Goal: Information Seeking & Learning: Learn about a topic

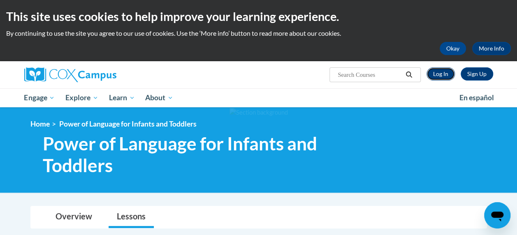
click at [437, 76] on link "Log In" at bounding box center [440, 73] width 28 height 13
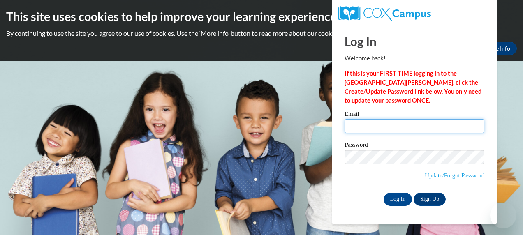
click at [396, 122] on input "Email" at bounding box center [414, 126] width 140 height 14
type input "fowlerl@dillon.k12.sc.us"
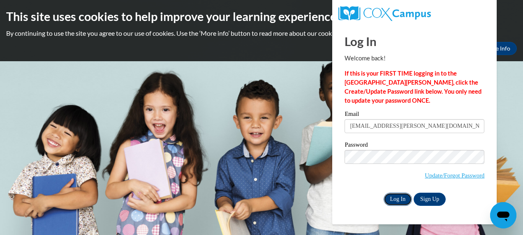
click at [390, 201] on input "Log In" at bounding box center [397, 199] width 29 height 13
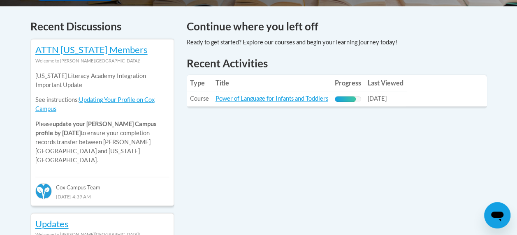
scroll to position [344, 0]
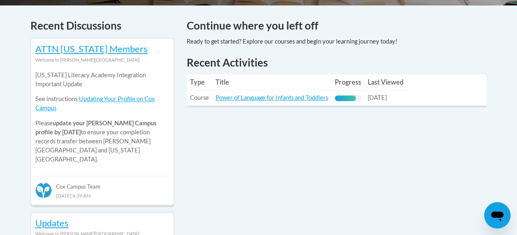
click at [266, 99] on link "Power of Language for Infants and Toddlers" at bounding box center [271, 97] width 113 height 7
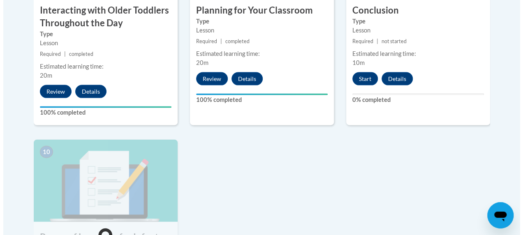
scroll to position [836, 0]
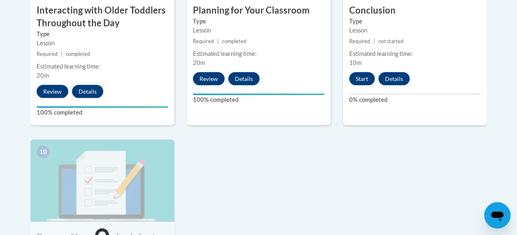
click at [372, 115] on div "9 Conclusion Type Lesson Required | not started Estimated learning time: 10m St…" at bounding box center [415, 19] width 144 height 212
click at [344, 110] on div "9 Conclusion Type Lesson Required | not started Estimated learning time: 10m St…" at bounding box center [415, 19] width 144 height 212
click at [359, 79] on button "Start" at bounding box center [361, 78] width 25 height 13
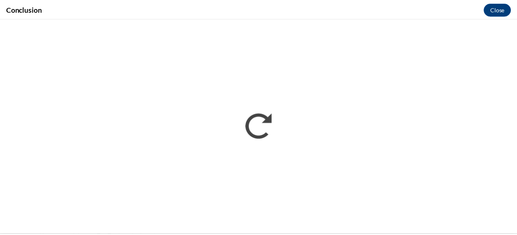
scroll to position [0, 0]
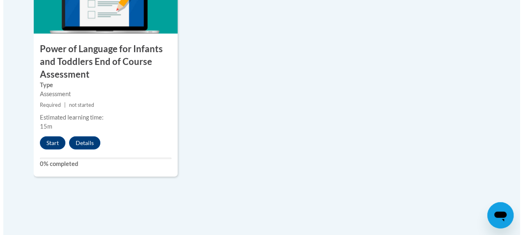
scroll to position [1025, 0]
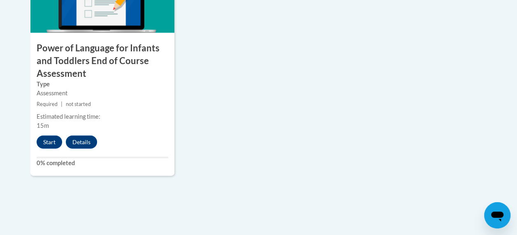
click at [46, 146] on button "Start" at bounding box center [49, 142] width 25 height 13
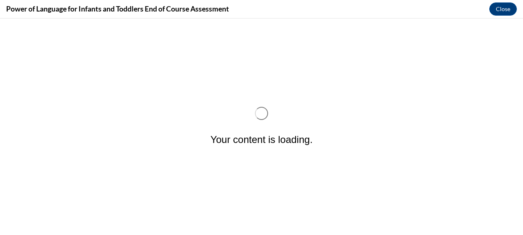
scroll to position [0, 0]
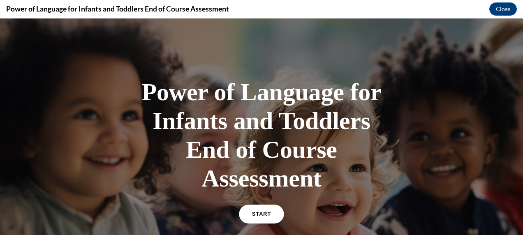
click at [259, 210] on link "START" at bounding box center [261, 214] width 45 height 19
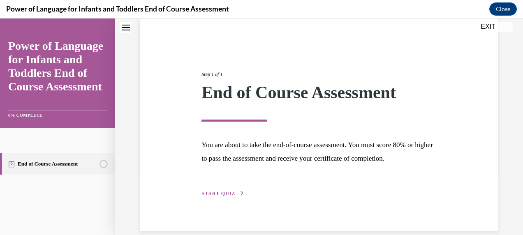
scroll to position [65, 0]
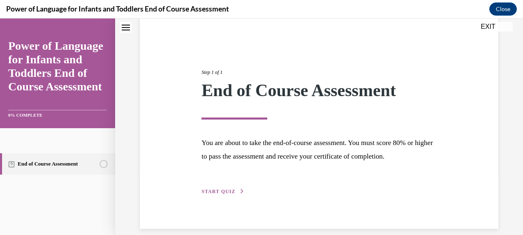
click at [226, 190] on span "START QUIZ" at bounding box center [218, 192] width 34 height 6
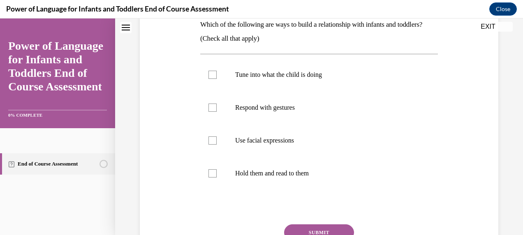
scroll to position [139, 0]
click at [211, 76] on div at bounding box center [212, 74] width 8 height 8
click at [211, 76] on input "Tune into what the child is doing" at bounding box center [212, 74] width 8 height 8
checkbox input "true"
click at [211, 106] on div at bounding box center [212, 107] width 8 height 8
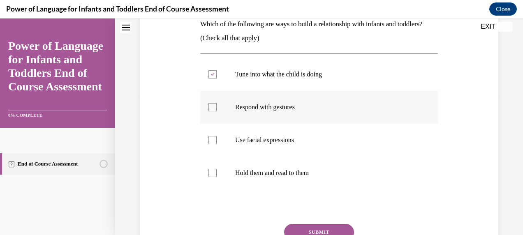
click at [211, 106] on input "Respond with gestures" at bounding box center [212, 107] width 8 height 8
checkbox input "true"
click at [215, 145] on label "Use facial expressions" at bounding box center [319, 140] width 238 height 33
click at [215, 144] on input "Use facial expressions" at bounding box center [212, 140] width 8 height 8
click at [215, 145] on label "Use facial expressions" at bounding box center [319, 140] width 238 height 33
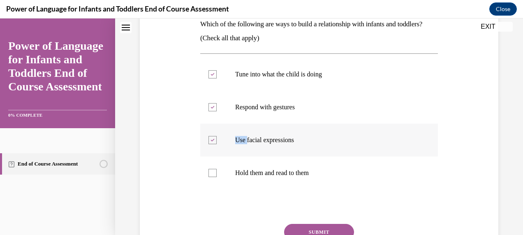
click at [215, 144] on input "Use facial expressions" at bounding box center [212, 140] width 8 height 8
drag, startPoint x: 215, startPoint y: 145, endPoint x: 213, endPoint y: 141, distance: 4.2
click at [213, 141] on div at bounding box center [212, 140] width 8 height 8
click at [213, 141] on input "Use facial expressions" at bounding box center [212, 140] width 8 height 8
checkbox input "true"
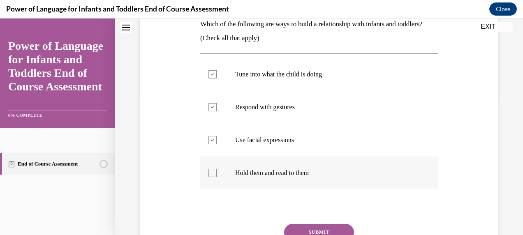
click at [214, 166] on label "Hold them and read to them" at bounding box center [319, 173] width 238 height 33
click at [214, 169] on input "Hold them and read to them" at bounding box center [212, 173] width 8 height 8
click at [213, 172] on div at bounding box center [212, 173] width 8 height 8
click at [213, 172] on input "Hold them and read to them" at bounding box center [212, 173] width 8 height 8
click at [210, 173] on div at bounding box center [212, 173] width 8 height 8
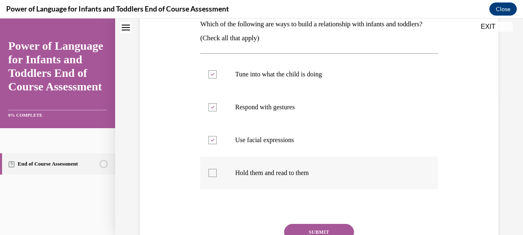
click at [210, 173] on input "Hold them and read to them" at bounding box center [212, 173] width 8 height 8
checkbox input "true"
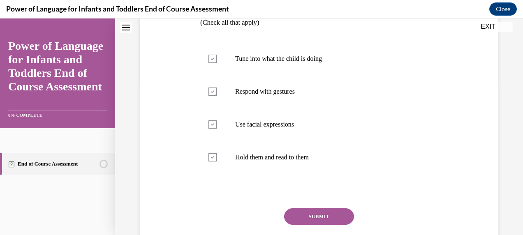
scroll to position [164, 0]
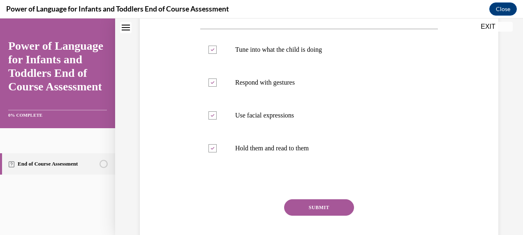
click at [326, 205] on button "SUBMIT" at bounding box center [319, 207] width 70 height 16
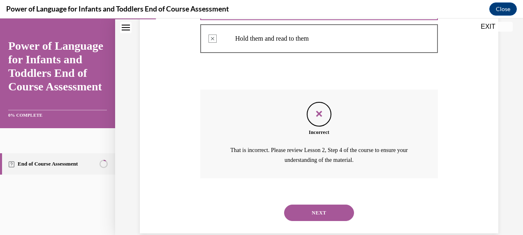
scroll to position [288, 0]
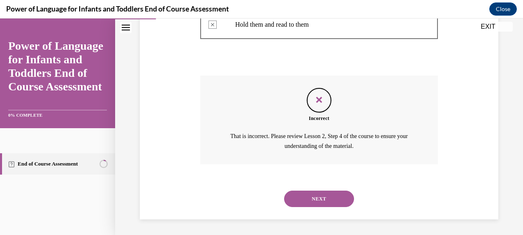
click at [333, 201] on button "NEXT" at bounding box center [319, 199] width 70 height 16
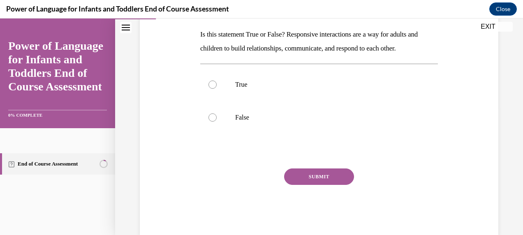
scroll to position [129, 0]
click at [211, 85] on div at bounding box center [212, 84] width 8 height 8
click at [211, 85] on input "True" at bounding box center [212, 84] width 8 height 8
radio input "true"
click at [316, 175] on button "SUBMIT" at bounding box center [319, 176] width 70 height 16
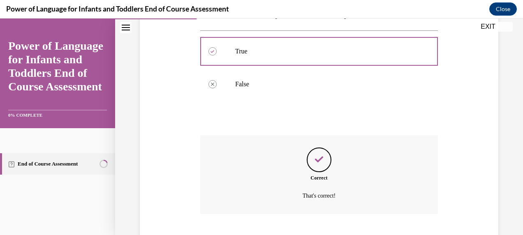
scroll to position [212, 0]
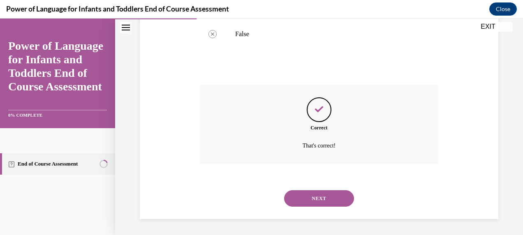
click at [325, 204] on button "NEXT" at bounding box center [319, 198] width 70 height 16
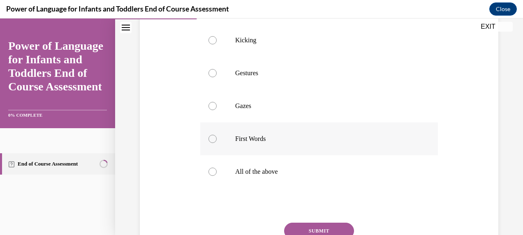
scroll to position [207, 0]
click at [210, 169] on div at bounding box center [212, 171] width 8 height 8
click at [210, 169] on input "All of the above" at bounding box center [212, 171] width 8 height 8
radio input "true"
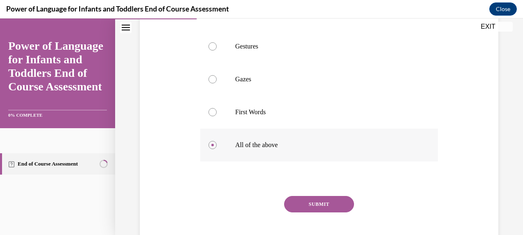
scroll to position [257, 0]
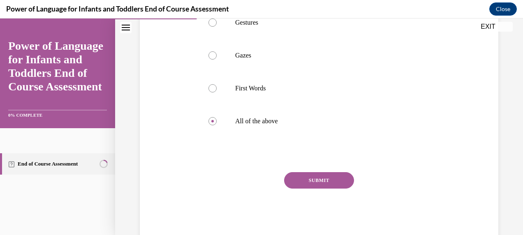
click at [319, 180] on button "SUBMIT" at bounding box center [319, 180] width 70 height 16
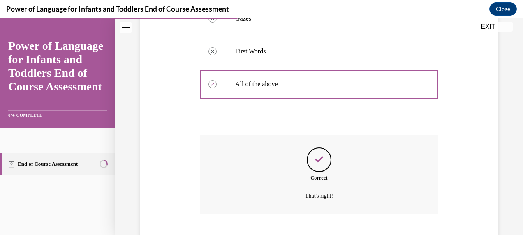
scroll to position [344, 0]
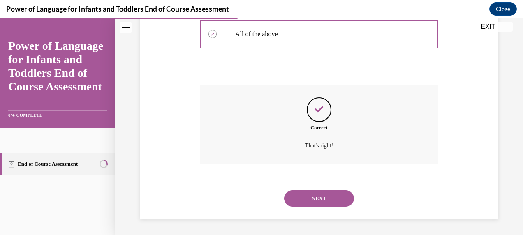
click at [321, 200] on button "NEXT" at bounding box center [319, 198] width 70 height 16
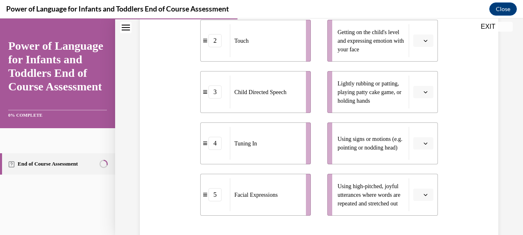
scroll to position [231, 0]
click at [418, 98] on button "button" at bounding box center [423, 91] width 20 height 12
click at [413, 158] on span "2" at bounding box center [414, 156] width 3 height 7
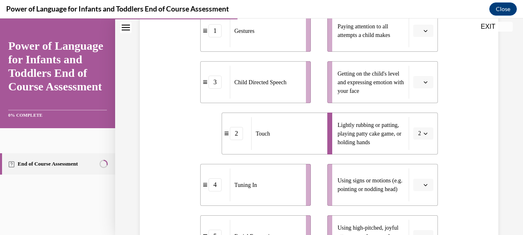
scroll to position [187, 0]
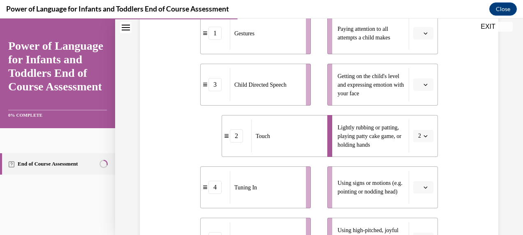
click at [423, 87] on icon "button" at bounding box center [425, 85] width 4 height 4
click at [418, 200] on div "5" at bounding box center [417, 199] width 20 height 16
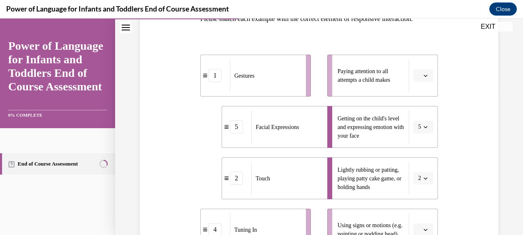
scroll to position [143, 0]
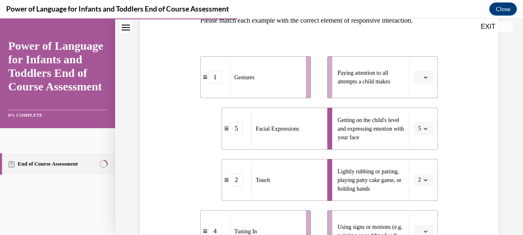
click at [423, 79] on icon "button" at bounding box center [425, 77] width 4 height 4
click at [416, 178] on div "4" at bounding box center [417, 175] width 20 height 16
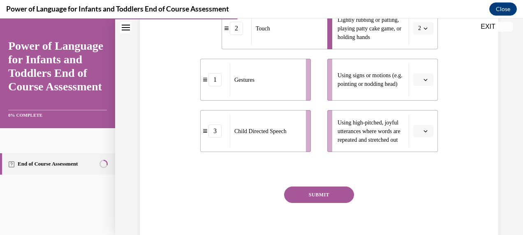
scroll to position [298, 0]
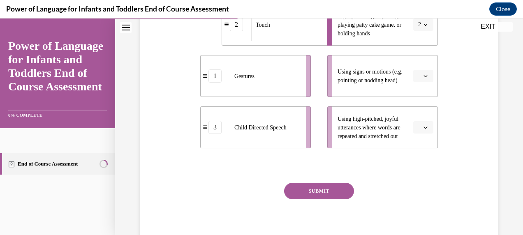
click at [423, 78] on icon "button" at bounding box center [425, 76] width 4 height 4
click at [420, 126] on div "1" at bounding box center [417, 124] width 20 height 16
click at [423, 129] on icon "button" at bounding box center [425, 127] width 4 height 4
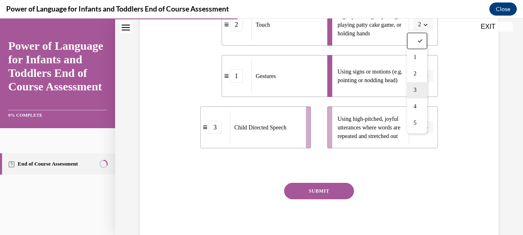
click at [415, 90] on span "3" at bounding box center [414, 90] width 3 height 7
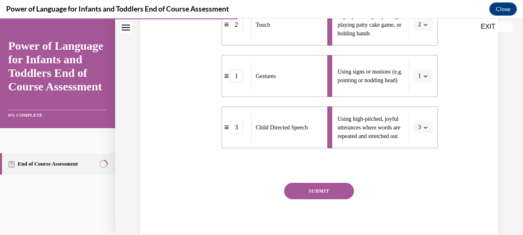
click at [339, 199] on button "SUBMIT" at bounding box center [319, 191] width 70 height 16
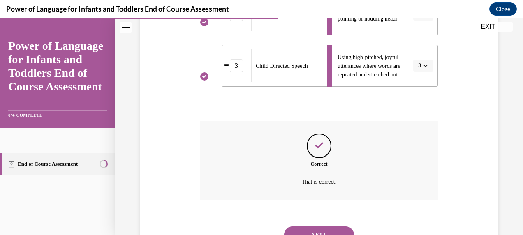
scroll to position [410, 0]
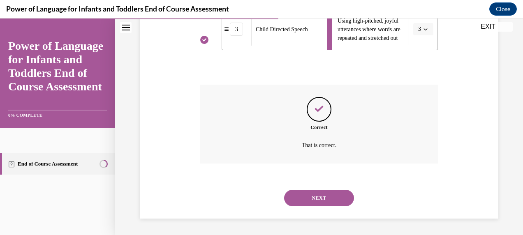
click at [335, 200] on button "NEXT" at bounding box center [319, 198] width 70 height 16
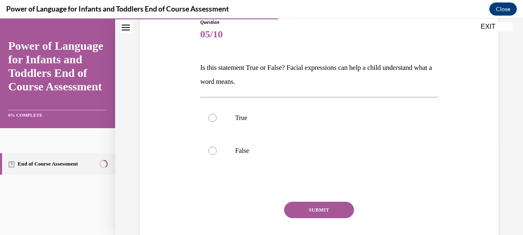
scroll to position [103, 0]
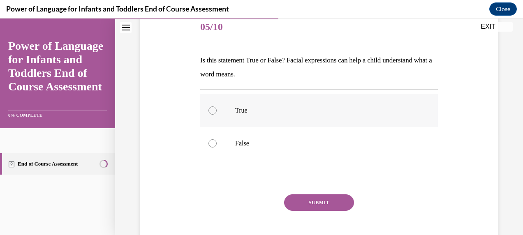
click at [217, 115] on label "True" at bounding box center [319, 110] width 238 height 33
click at [217, 115] on input "True" at bounding box center [212, 110] width 8 height 8
radio input "true"
click at [320, 202] on button "SUBMIT" at bounding box center [319, 202] width 70 height 16
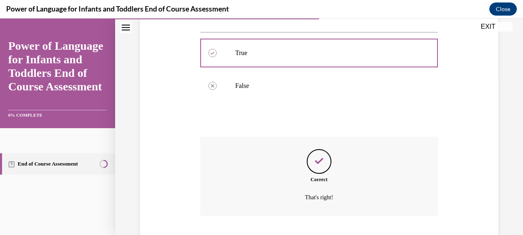
scroll to position [212, 0]
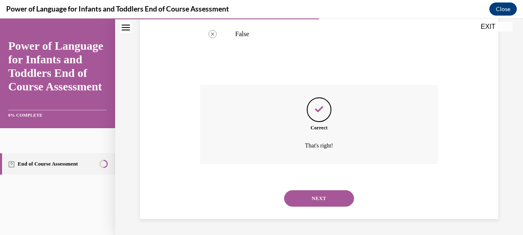
click at [329, 199] on button "NEXT" at bounding box center [319, 198] width 70 height 16
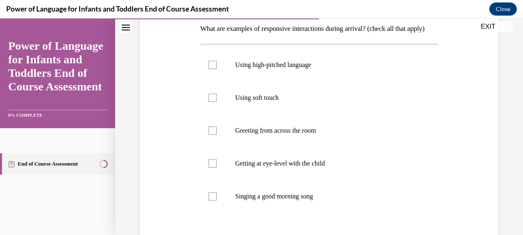
scroll to position [136, 0]
click at [211, 81] on label "Using high-pitched language" at bounding box center [319, 64] width 238 height 33
click at [211, 68] on input "Using high-pitched language" at bounding box center [212, 64] width 8 height 8
checkbox input "true"
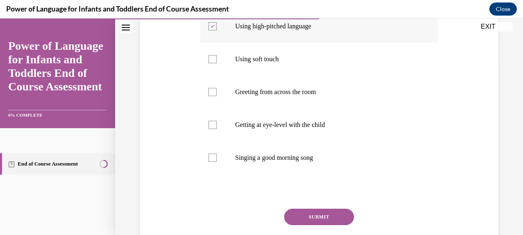
scroll to position [174, 0]
click at [212, 141] on label "Getting at eye-level with the child" at bounding box center [319, 124] width 238 height 33
click at [212, 129] on input "Getting at eye-level with the child" at bounding box center [212, 124] width 8 height 8
checkbox input "true"
click at [212, 162] on div at bounding box center [212, 157] width 8 height 8
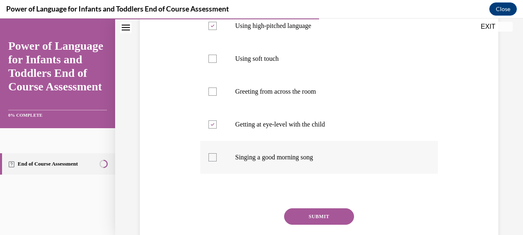
click at [212, 162] on input "Singing a good morning song" at bounding box center [212, 157] width 8 height 8
checkbox input "true"
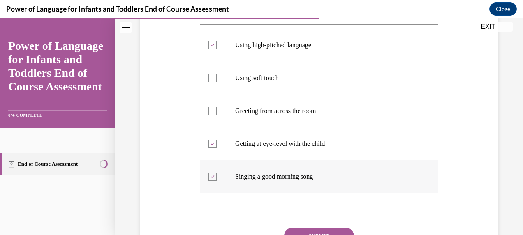
scroll to position [156, 0]
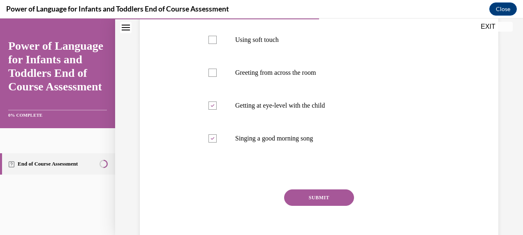
click at [330, 206] on button "SUBMIT" at bounding box center [319, 197] width 70 height 16
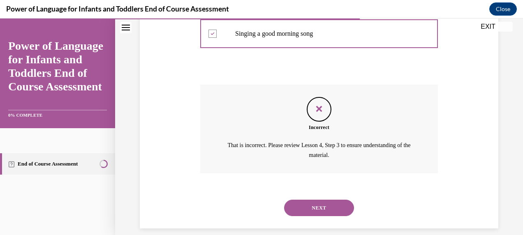
scroll to position [321, 0]
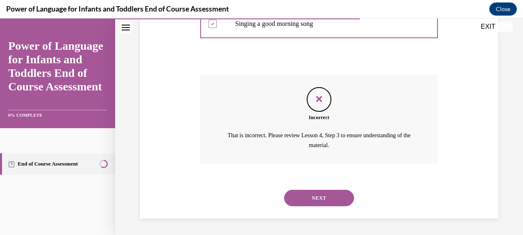
click at [331, 196] on button "NEXT" at bounding box center [319, 198] width 70 height 16
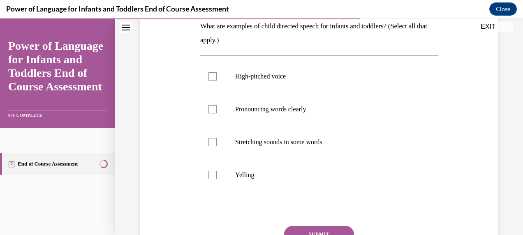
scroll to position [138, 0]
click at [216, 80] on label "High-pitched voice" at bounding box center [319, 76] width 238 height 33
click at [216, 80] on input "High-pitched voice" at bounding box center [212, 76] width 8 height 8
checkbox input "true"
click at [215, 112] on label "Pronouncing words clearly" at bounding box center [319, 108] width 238 height 33
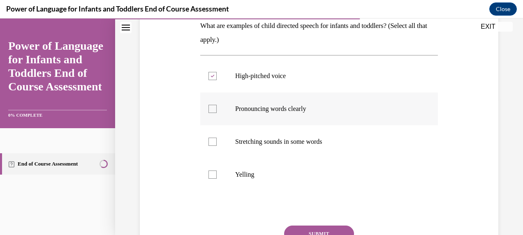
click at [215, 112] on input "Pronouncing words clearly" at bounding box center [212, 109] width 8 height 8
checkbox input "true"
click at [223, 137] on label "Stretching sounds in some words" at bounding box center [319, 141] width 238 height 33
click at [217, 138] on input "Stretching sounds in some words" at bounding box center [212, 142] width 8 height 8
checkbox input "true"
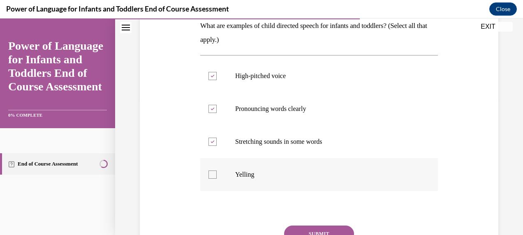
click at [215, 185] on label "Yelling" at bounding box center [319, 174] width 238 height 33
click at [215, 179] on input "Yelling" at bounding box center [212, 175] width 8 height 8
checkbox input "true"
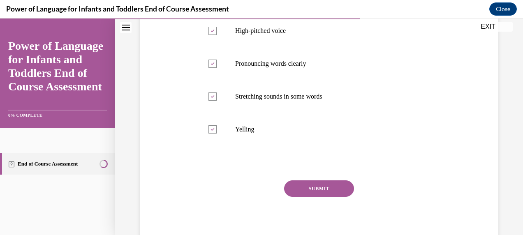
click at [330, 190] on button "SUBMIT" at bounding box center [319, 188] width 70 height 16
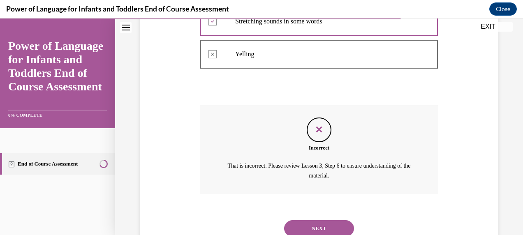
scroll to position [261, 0]
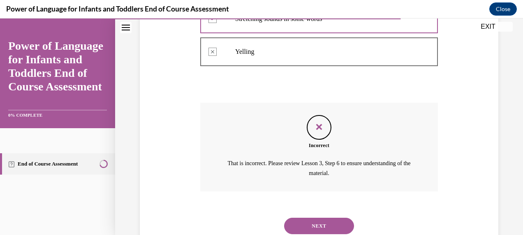
click at [325, 229] on button "NEXT" at bounding box center [319, 226] width 70 height 16
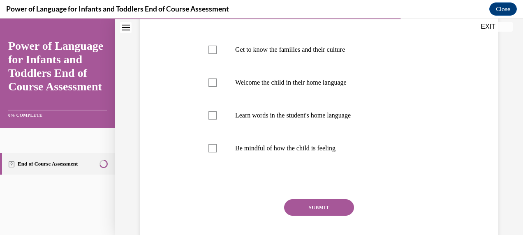
scroll to position [166, 0]
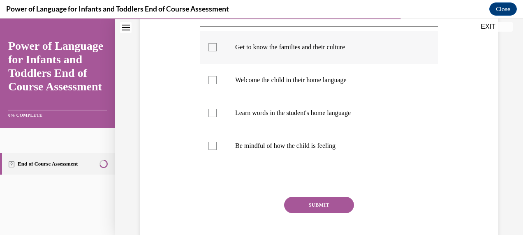
click at [214, 48] on div at bounding box center [212, 47] width 8 height 8
click at [214, 48] on input "Get to know the families and their culture" at bounding box center [212, 47] width 8 height 8
checkbox input "true"
click at [218, 84] on label "Welcome the child in their home language" at bounding box center [319, 80] width 238 height 33
click at [217, 84] on input "Welcome the child in their home language" at bounding box center [212, 80] width 8 height 8
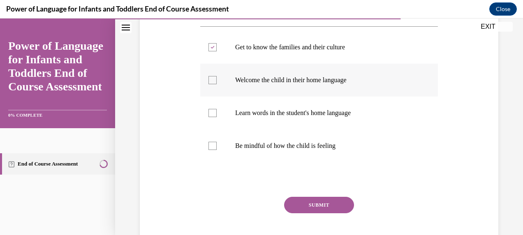
checkbox input "true"
click at [213, 112] on div at bounding box center [212, 113] width 8 height 8
click at [213, 112] on input "Learn words in the student's home language" at bounding box center [212, 113] width 8 height 8
checkbox input "true"
click at [215, 146] on div at bounding box center [212, 146] width 8 height 8
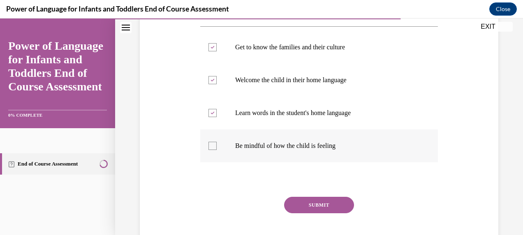
click at [215, 146] on input "Be mindful of how the child is feeling" at bounding box center [212, 146] width 8 height 8
checkbox input "true"
click at [316, 205] on button "SUBMIT" at bounding box center [319, 205] width 70 height 16
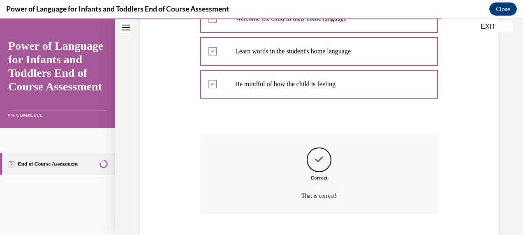
scroll to position [278, 0]
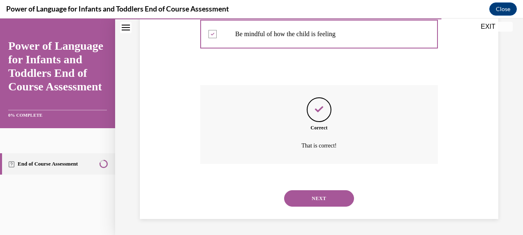
click at [319, 201] on button "NEXT" at bounding box center [319, 198] width 70 height 16
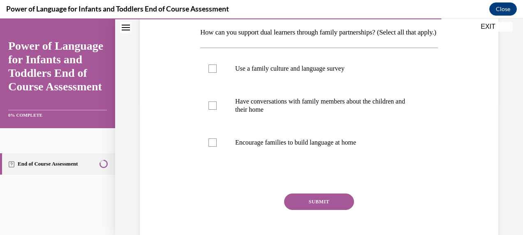
scroll to position [136, 0]
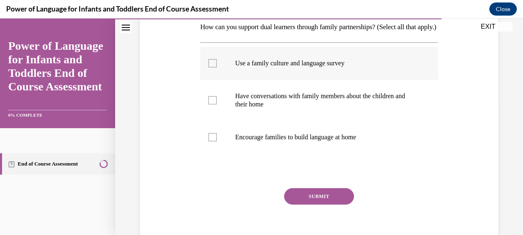
click at [209, 80] on label "Use a family culture and language survey" at bounding box center [319, 63] width 238 height 33
click at [209, 67] on input "Use a family culture and language survey" at bounding box center [212, 63] width 8 height 8
checkbox input "true"
click at [214, 119] on label "Have conversations with family members about the children and their home" at bounding box center [319, 100] width 238 height 41
click at [214, 104] on input "Have conversations with family members about the children and their home" at bounding box center [212, 100] width 8 height 8
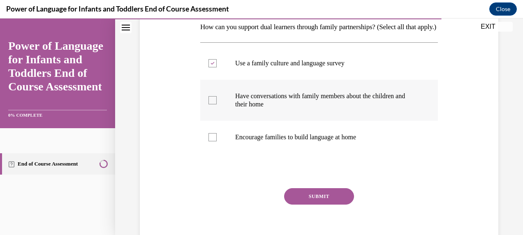
checkbox input "true"
click at [215, 154] on label "Encourage families to build language at home" at bounding box center [319, 137] width 238 height 33
click at [215, 141] on input "Encourage families to build language at home" at bounding box center [212, 137] width 8 height 8
checkbox input "true"
click at [316, 205] on button "SUBMIT" at bounding box center [319, 196] width 70 height 16
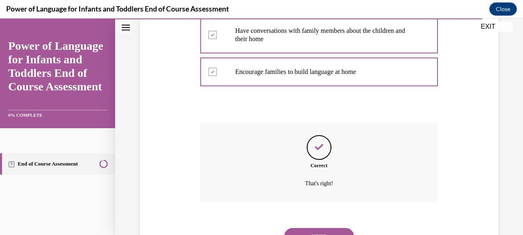
scroll to position [254, 0]
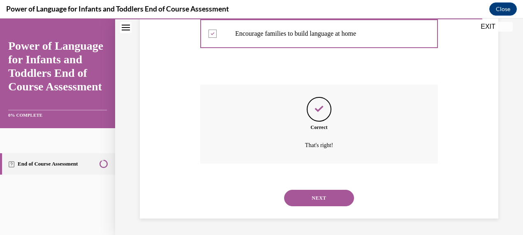
click at [334, 204] on button "NEXT" at bounding box center [319, 198] width 70 height 16
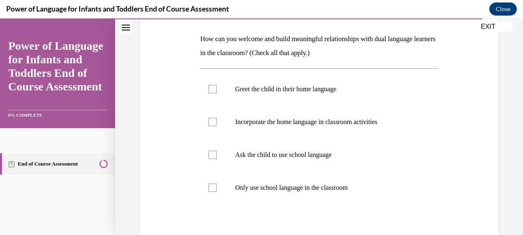
scroll to position [125, 0]
click at [209, 154] on div at bounding box center [212, 154] width 8 height 8
click at [209, 154] on input "Ask the child to use school language" at bounding box center [212, 154] width 8 height 8
checkbox input "true"
click at [216, 125] on label "Incorporate the home language in classroom activities" at bounding box center [319, 121] width 238 height 33
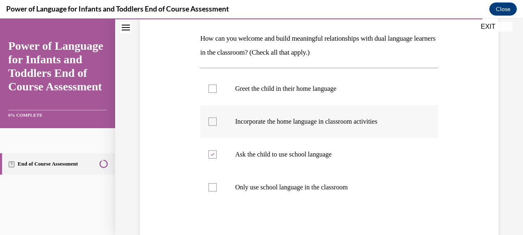
click at [216, 125] on input "Incorporate the home language in classroom activities" at bounding box center [212, 122] width 8 height 8
checkbox input "true"
click at [214, 93] on label "Greet the child in their home language" at bounding box center [319, 88] width 238 height 33
click at [214, 93] on input "Greet the child in their home language" at bounding box center [212, 89] width 8 height 8
checkbox input "true"
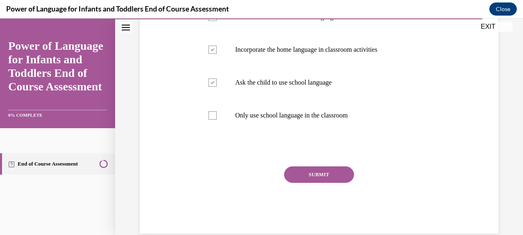
click at [330, 178] on button "SUBMIT" at bounding box center [319, 174] width 70 height 16
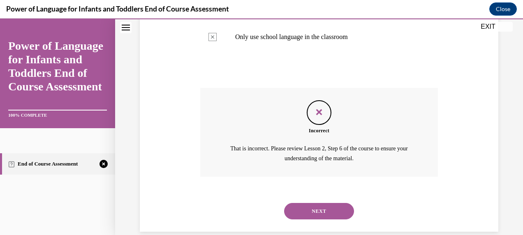
scroll to position [288, 0]
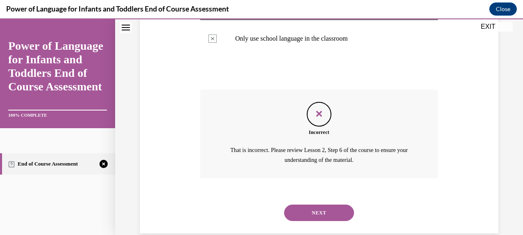
click at [330, 209] on button "NEXT" at bounding box center [319, 213] width 70 height 16
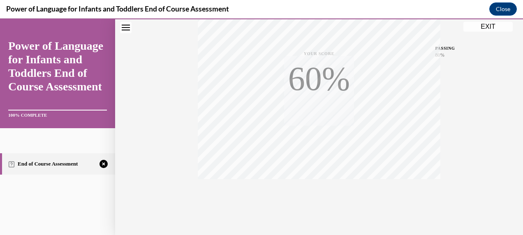
scroll to position [204, 0]
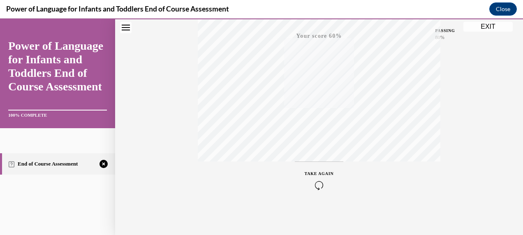
click at [319, 186] on icon "button" at bounding box center [319, 185] width 29 height 9
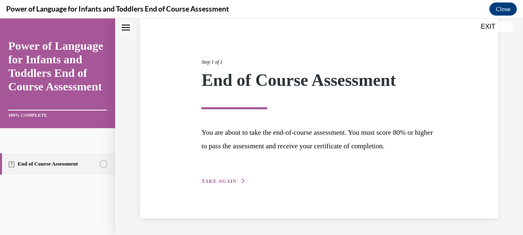
scroll to position [74, 0]
click at [231, 182] on span "TAKE AGAIN" at bounding box center [218, 182] width 35 height 6
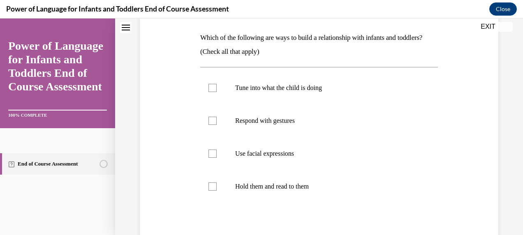
scroll to position [130, 0]
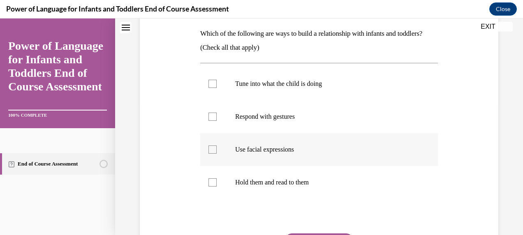
click at [216, 151] on label "Use facial expressions" at bounding box center [319, 149] width 238 height 33
click at [216, 151] on input "Use facial expressions" at bounding box center [212, 150] width 8 height 8
checkbox input "true"
click at [216, 119] on label "Respond with gestures" at bounding box center [319, 116] width 238 height 33
click at [216, 119] on input "Respond with gestures" at bounding box center [212, 117] width 8 height 8
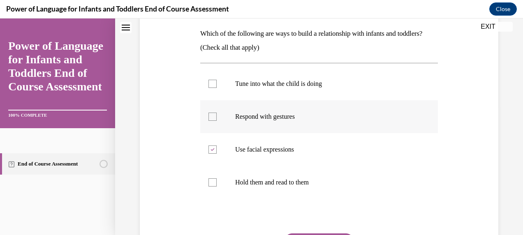
checkbox input "true"
click at [217, 85] on label "Tune into what the child is doing" at bounding box center [319, 83] width 238 height 33
click at [217, 85] on input "Tune into what the child is doing" at bounding box center [212, 84] width 8 height 8
checkbox input "true"
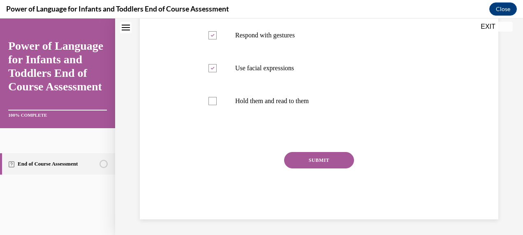
click at [316, 165] on button "SUBMIT" at bounding box center [319, 160] width 70 height 16
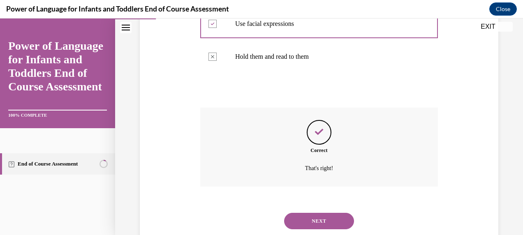
scroll to position [278, 0]
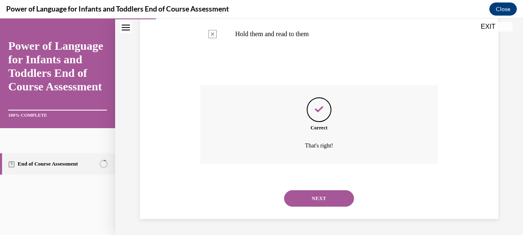
click at [328, 202] on button "NEXT" at bounding box center [319, 198] width 70 height 16
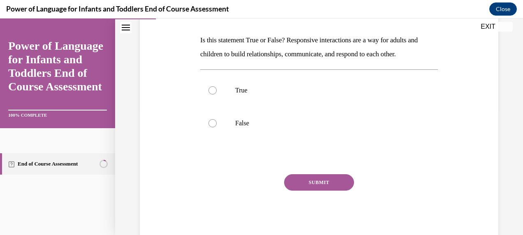
scroll to position [124, 0]
click at [208, 94] on label "True" at bounding box center [319, 90] width 238 height 33
click at [208, 94] on input "True" at bounding box center [212, 90] width 8 height 8
radio input "true"
click at [317, 182] on button "SUBMIT" at bounding box center [319, 182] width 70 height 16
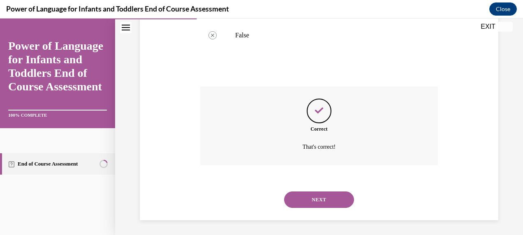
scroll to position [212, 0]
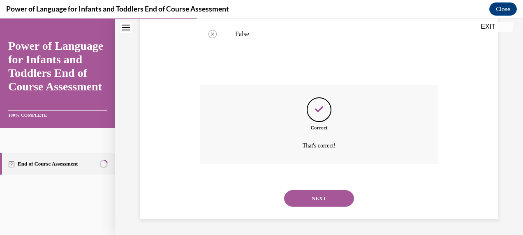
click at [327, 199] on button "NEXT" at bounding box center [319, 198] width 70 height 16
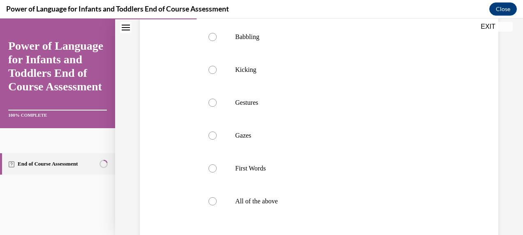
scroll to position [178, 0]
click at [209, 202] on div at bounding box center [212, 200] width 8 height 8
click at [209, 202] on input "All of the above" at bounding box center [212, 200] width 8 height 8
radio input "true"
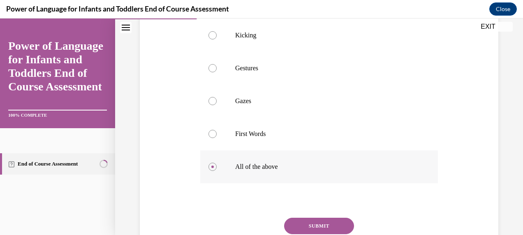
scroll to position [211, 0]
click at [331, 222] on button "SUBMIT" at bounding box center [319, 226] width 70 height 16
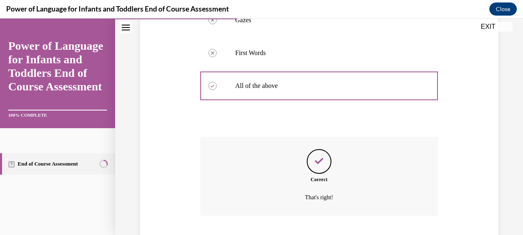
scroll to position [344, 0]
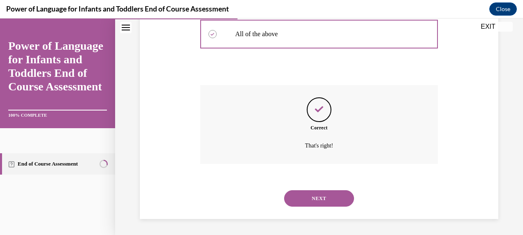
click at [325, 202] on button "NEXT" at bounding box center [319, 198] width 70 height 16
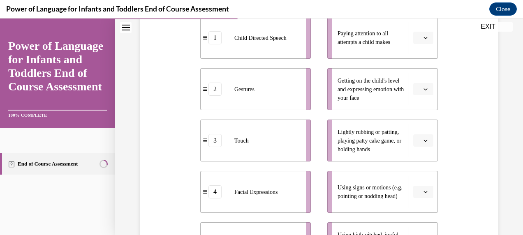
scroll to position [182, 0]
click at [423, 41] on icon "button" at bounding box center [425, 39] width 4 height 4
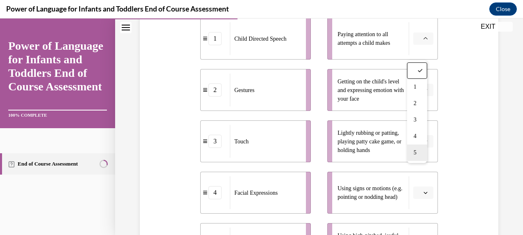
click at [414, 154] on span "5" at bounding box center [414, 153] width 3 height 7
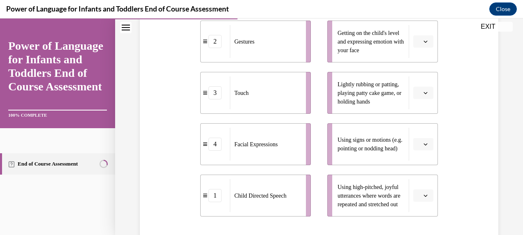
scroll to position [231, 0]
click at [423, 43] on icon "button" at bounding box center [425, 41] width 4 height 4
click at [418, 141] on div "4" at bounding box center [417, 138] width 20 height 16
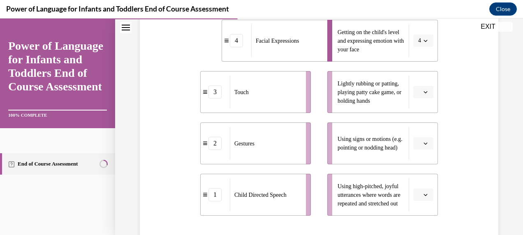
click at [418, 96] on span "Please select an option" at bounding box center [419, 92] width 3 height 8
click at [420, 173] on div "3" at bounding box center [417, 173] width 20 height 16
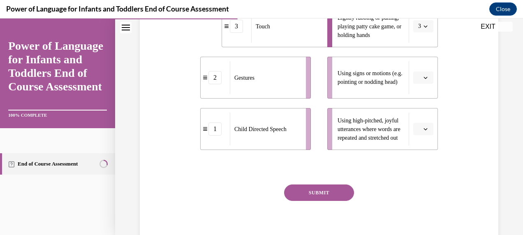
scroll to position [298, 0]
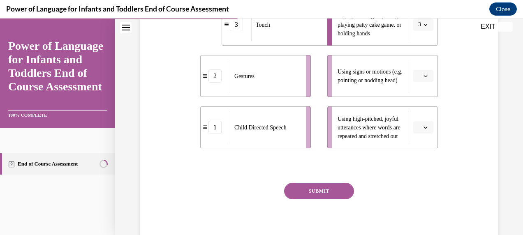
click at [418, 82] on button "button" at bounding box center [423, 76] width 20 height 12
click at [419, 140] on div "2" at bounding box center [417, 141] width 20 height 16
click at [423, 129] on icon "button" at bounding box center [425, 127] width 4 height 4
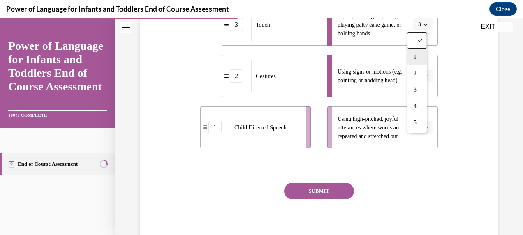
click at [415, 60] on div "1" at bounding box center [417, 57] width 20 height 16
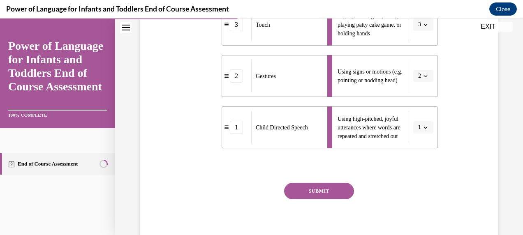
click at [328, 199] on button "SUBMIT" at bounding box center [319, 191] width 70 height 16
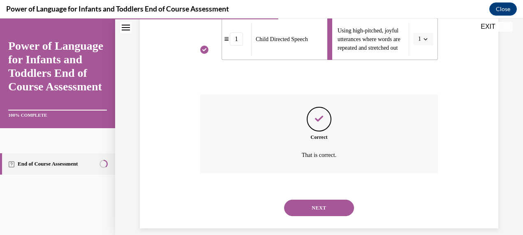
scroll to position [410, 0]
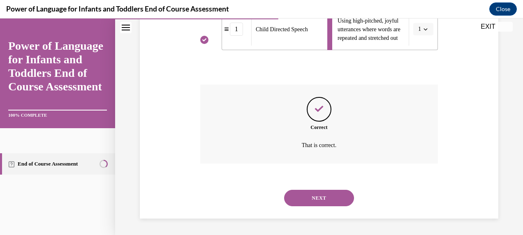
click at [330, 203] on button "NEXT" at bounding box center [319, 198] width 70 height 16
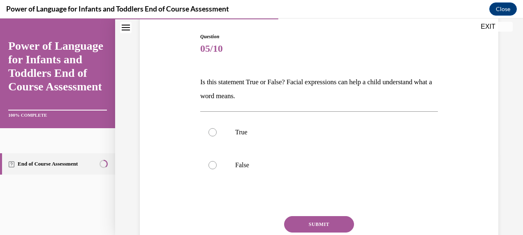
scroll to position [90, 0]
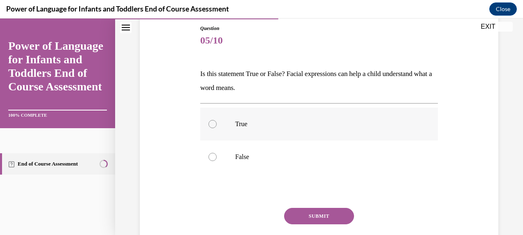
click at [219, 121] on label "True" at bounding box center [319, 124] width 238 height 33
click at [217, 121] on input "True" at bounding box center [212, 124] width 8 height 8
radio input "true"
click at [329, 217] on button "SUBMIT" at bounding box center [319, 216] width 70 height 16
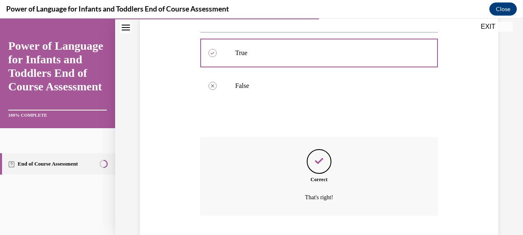
scroll to position [212, 0]
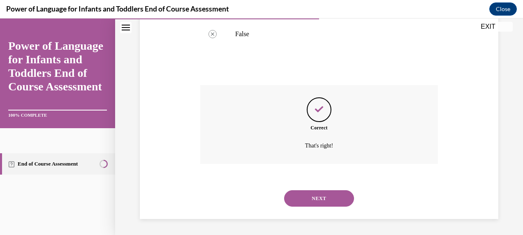
click at [333, 196] on button "NEXT" at bounding box center [319, 198] width 70 height 16
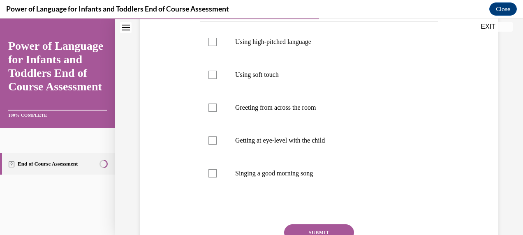
scroll to position [155, 0]
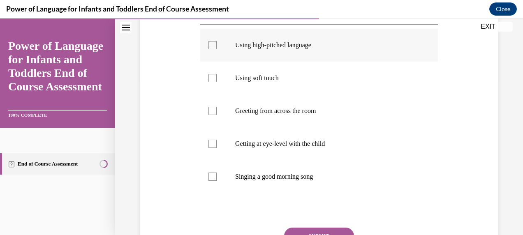
click at [212, 62] on label "Using high-pitched language" at bounding box center [319, 45] width 238 height 33
click at [212, 49] on input "Using high-pitched language" at bounding box center [212, 45] width 8 height 8
checkbox input "true"
click at [215, 95] on label "Using soft touch" at bounding box center [319, 78] width 238 height 33
click at [215, 82] on input "Using soft touch" at bounding box center [212, 78] width 8 height 8
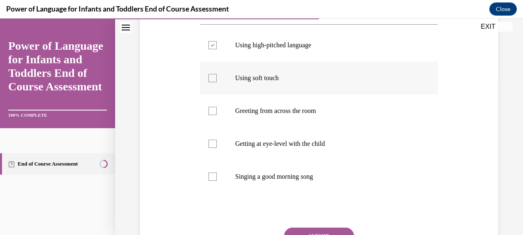
checkbox input "true"
click at [216, 125] on label "Greeting from across the room" at bounding box center [319, 111] width 238 height 33
click at [216, 115] on input "Greeting from across the room" at bounding box center [212, 111] width 8 height 8
checkbox input "true"
click at [216, 159] on label "Getting at eye-level with the child" at bounding box center [319, 143] width 238 height 33
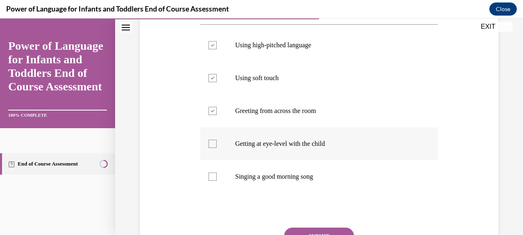
click at [216, 148] on input "Getting at eye-level with the child" at bounding box center [212, 144] width 8 height 8
checkbox input "true"
click at [217, 193] on label "Singing a good morning song" at bounding box center [319, 176] width 238 height 33
click at [217, 181] on input "Singing a good morning song" at bounding box center [212, 177] width 8 height 8
checkbox input "true"
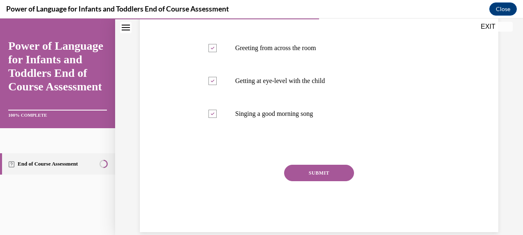
click at [337, 181] on button "SUBMIT" at bounding box center [319, 173] width 70 height 16
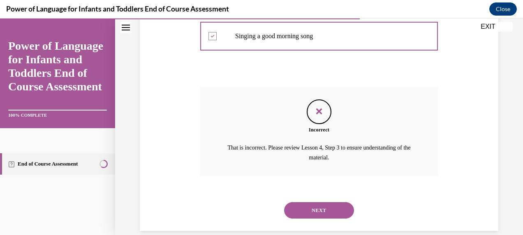
scroll to position [295, 0]
click at [327, 219] on button "NEXT" at bounding box center [319, 210] width 70 height 16
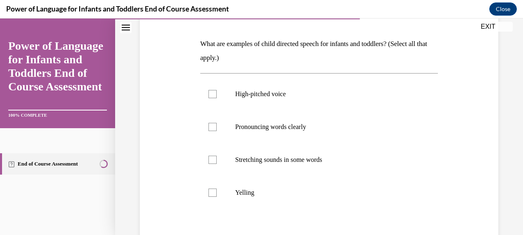
scroll to position [122, 0]
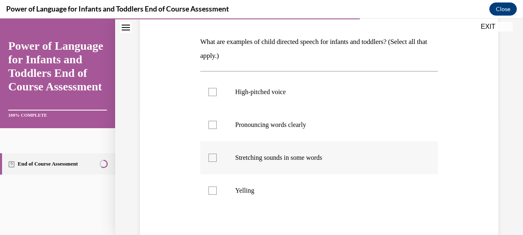
click at [215, 159] on div at bounding box center [212, 158] width 8 height 8
click at [215, 159] on input "Stretching sounds in some words" at bounding box center [212, 158] width 8 height 8
checkbox input "true"
click at [223, 125] on label "Pronouncing words clearly" at bounding box center [319, 125] width 238 height 33
click at [217, 125] on input "Pronouncing words clearly" at bounding box center [212, 125] width 8 height 8
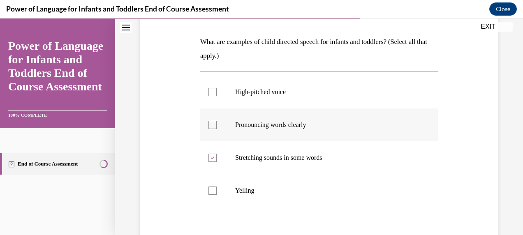
checkbox input "true"
click at [215, 88] on div at bounding box center [212, 92] width 8 height 8
click at [215, 88] on input "High-pitched voice" at bounding box center [212, 92] width 8 height 8
checkbox input "true"
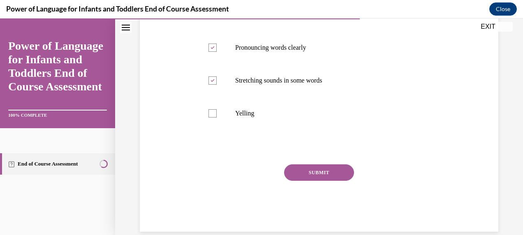
click at [333, 175] on button "SUBMIT" at bounding box center [319, 172] width 70 height 16
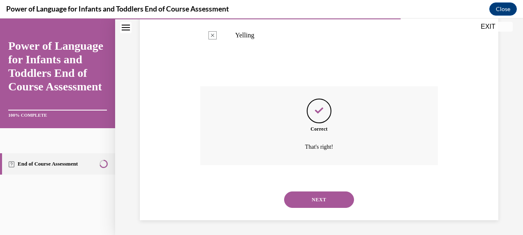
scroll to position [278, 0]
click at [333, 201] on button "NEXT" at bounding box center [319, 198] width 70 height 16
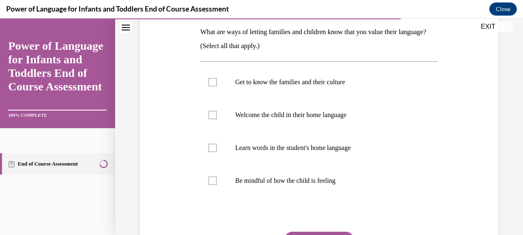
scroll to position [138, 0]
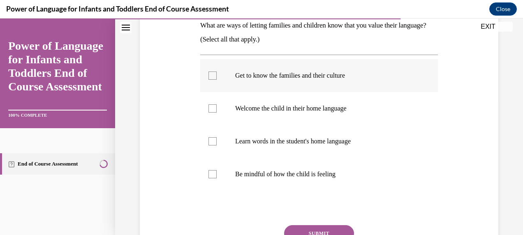
click at [217, 77] on label "Get to know the families and their culture" at bounding box center [319, 75] width 238 height 33
click at [217, 77] on input "Get to know the families and their culture" at bounding box center [212, 76] width 8 height 8
checkbox input "true"
click at [215, 112] on div at bounding box center [212, 108] width 8 height 8
click at [215, 112] on input "Welcome the child in their home language" at bounding box center [212, 108] width 8 height 8
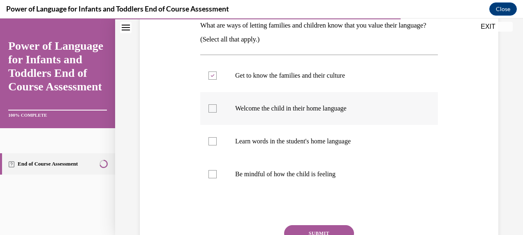
checkbox input "true"
click at [216, 144] on label "Learn words in the student's home language" at bounding box center [319, 141] width 238 height 33
click at [216, 144] on input "Learn words in the student's home language" at bounding box center [212, 141] width 8 height 8
checkbox input "true"
click at [215, 178] on div at bounding box center [212, 174] width 8 height 8
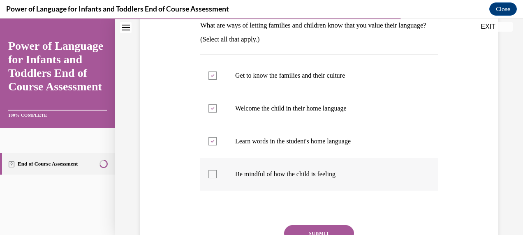
click at [215, 178] on input "Be mindful of how the child is feeling" at bounding box center [212, 174] width 8 height 8
checkbox input "true"
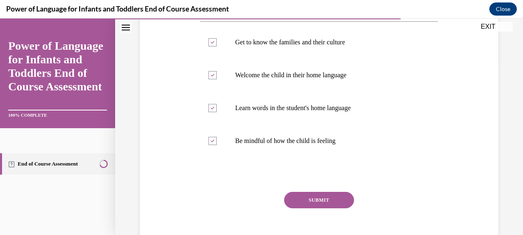
click at [325, 203] on button "SUBMIT" at bounding box center [319, 200] width 70 height 16
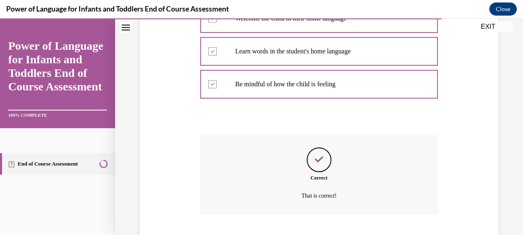
scroll to position [278, 0]
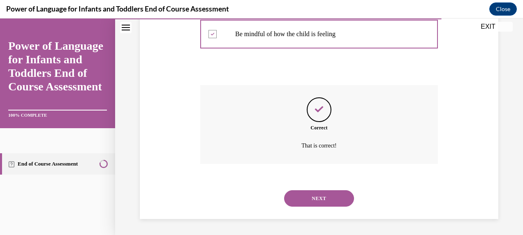
click at [332, 202] on button "NEXT" at bounding box center [319, 198] width 70 height 16
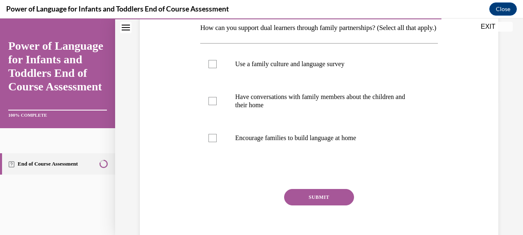
scroll to position [136, 0]
click at [212, 80] on label "Use a family culture and language survey" at bounding box center [319, 63] width 238 height 33
click at [212, 68] on input "Use a family culture and language survey" at bounding box center [212, 64] width 8 height 8
checkbox input "true"
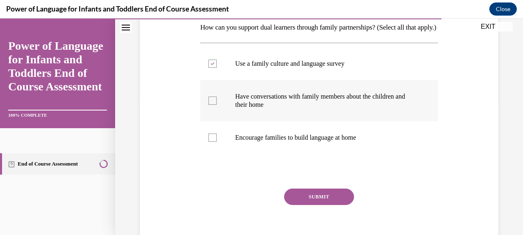
click at [213, 121] on label "Have conversations with family members about the children and their home" at bounding box center [319, 100] width 238 height 41
click at [213, 105] on input "Have conversations with family members about the children and their home" at bounding box center [212, 101] width 8 height 8
checkbox input "true"
click at [205, 154] on label "Encourage families to build language at home" at bounding box center [319, 137] width 238 height 33
click at [208, 142] on input "Encourage families to build language at home" at bounding box center [212, 138] width 8 height 8
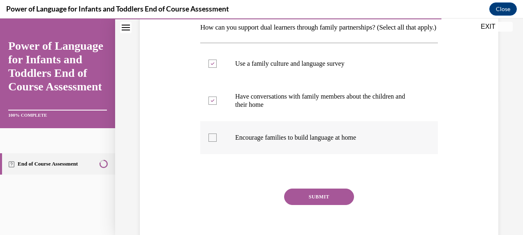
checkbox input "true"
click at [325, 205] on button "SUBMIT" at bounding box center [319, 197] width 70 height 16
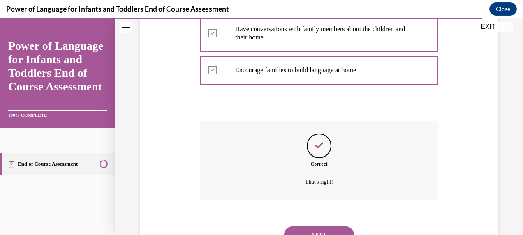
scroll to position [254, 0]
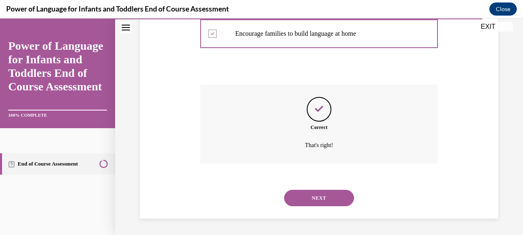
click at [327, 203] on button "NEXT" at bounding box center [319, 198] width 70 height 16
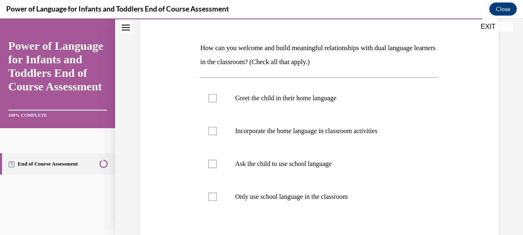
scroll to position [114, 0]
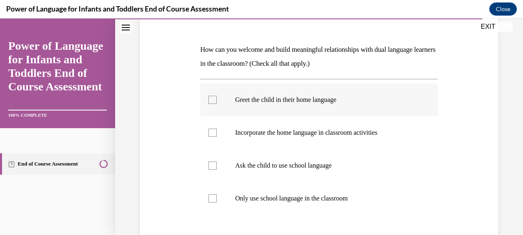
click at [217, 106] on label "Greet the child in their home language" at bounding box center [319, 99] width 238 height 33
click at [217, 104] on input "Greet the child in their home language" at bounding box center [212, 100] width 8 height 8
checkbox input "true"
click at [215, 135] on div at bounding box center [212, 133] width 8 height 8
click at [215, 135] on input "Incorporate the home language in classroom activities" at bounding box center [212, 133] width 8 height 8
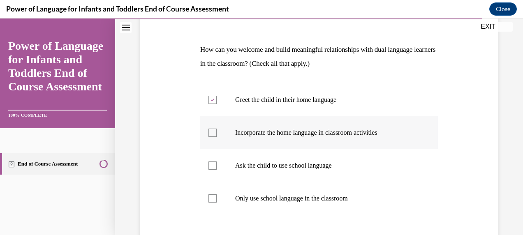
checkbox input "true"
click at [220, 162] on label "Ask the child to use school language" at bounding box center [319, 165] width 238 height 33
click at [217, 162] on input "Ask the child to use school language" at bounding box center [212, 166] width 8 height 8
checkbox input "true"
click at [217, 199] on label "Only use school language in the classroom" at bounding box center [319, 198] width 238 height 33
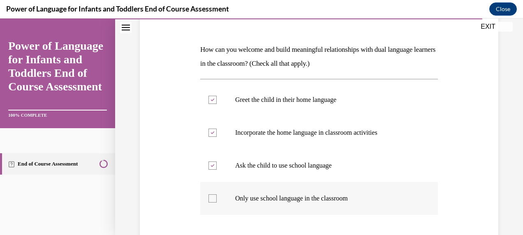
click at [217, 199] on input "Only use school language in the classroom" at bounding box center [212, 198] width 8 height 8
checkbox input "true"
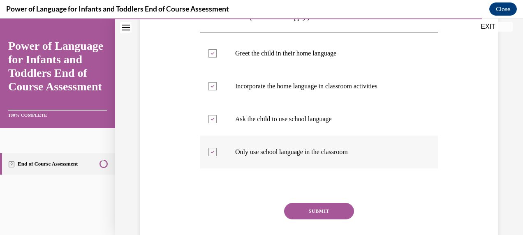
scroll to position [161, 0]
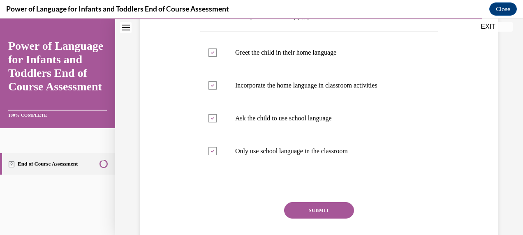
click at [326, 212] on button "SUBMIT" at bounding box center [319, 210] width 70 height 16
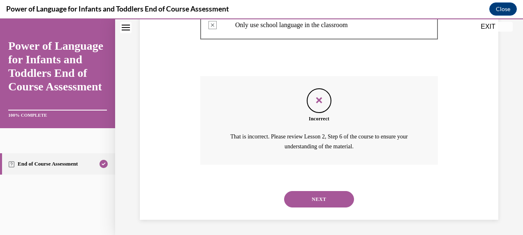
scroll to position [288, 0]
click at [334, 199] on button "NEXT" at bounding box center [319, 199] width 70 height 16
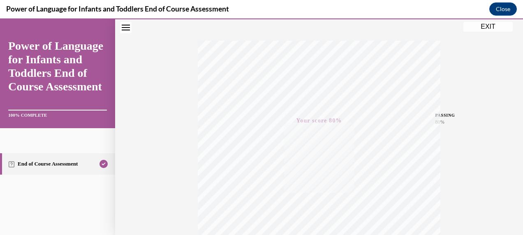
scroll to position [119, 0]
click at [489, 31] on button "EXIT" at bounding box center [487, 27] width 49 height 10
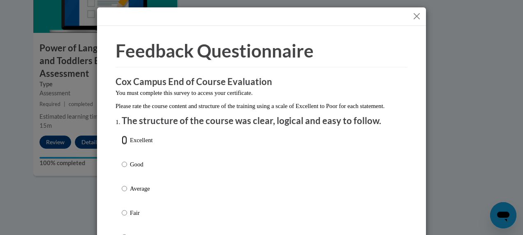
click at [122, 145] on input "Excellent" at bounding box center [124, 140] width 5 height 9
radio input "true"
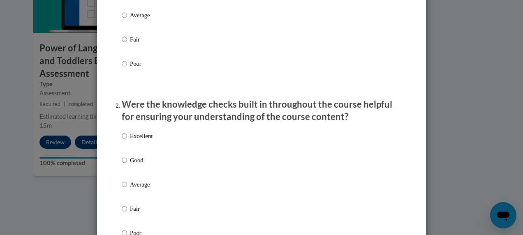
scroll to position [174, 0]
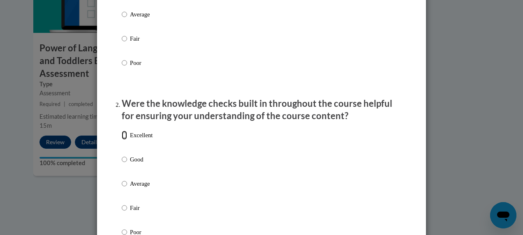
click at [122, 140] on input "Excellent" at bounding box center [124, 135] width 5 height 9
radio input "true"
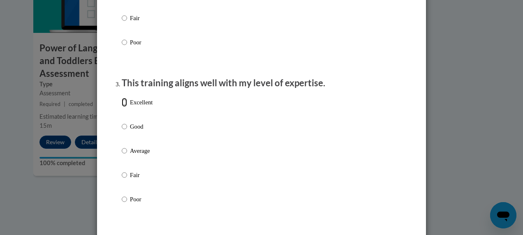
click at [122, 107] on input "Excellent" at bounding box center [124, 102] width 5 height 9
radio input "true"
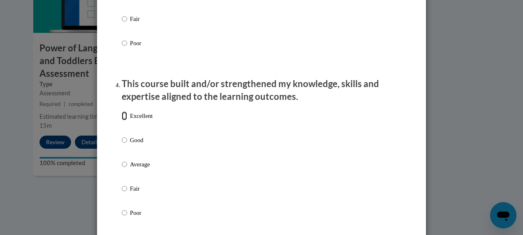
click at [122, 120] on input "Excellent" at bounding box center [124, 115] width 5 height 9
radio input "true"
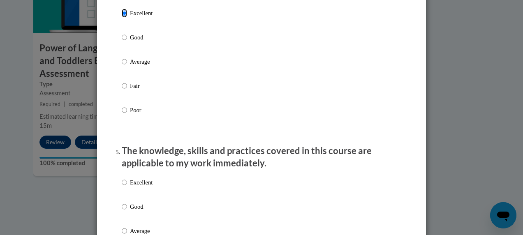
scroll to position [632, 0]
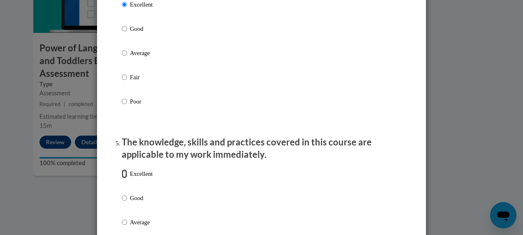
click at [122, 178] on input "Excellent" at bounding box center [124, 173] width 5 height 9
radio input "true"
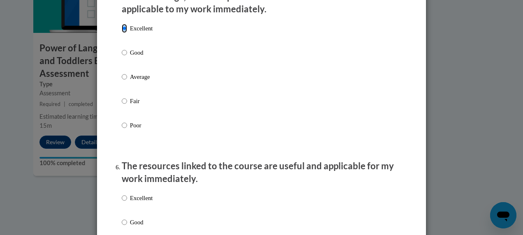
scroll to position [778, 0]
click at [122, 202] on input "Excellent" at bounding box center [124, 197] width 5 height 9
radio input "true"
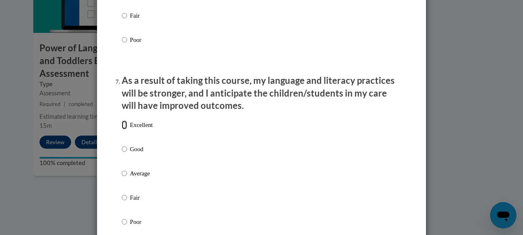
click at [122, 129] on input "Excellent" at bounding box center [124, 124] width 5 height 9
radio input "true"
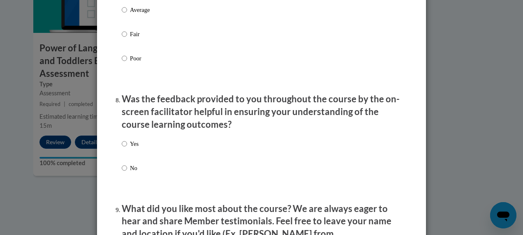
scroll to position [1199, 0]
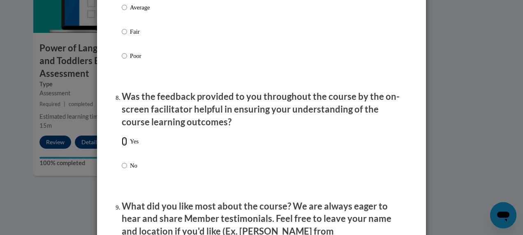
click at [122, 146] on input "Yes" at bounding box center [124, 141] width 5 height 9
radio input "true"
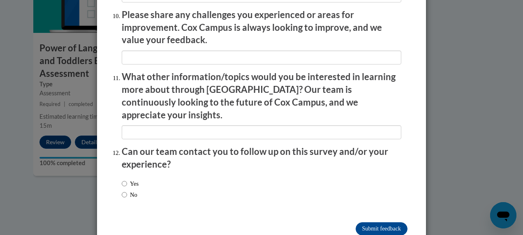
scroll to position [1474, 0]
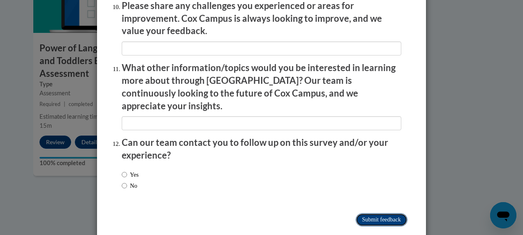
click at [373, 213] on input "Submit feedback" at bounding box center [382, 219] width 52 height 13
